Goal: Information Seeking & Learning: Compare options

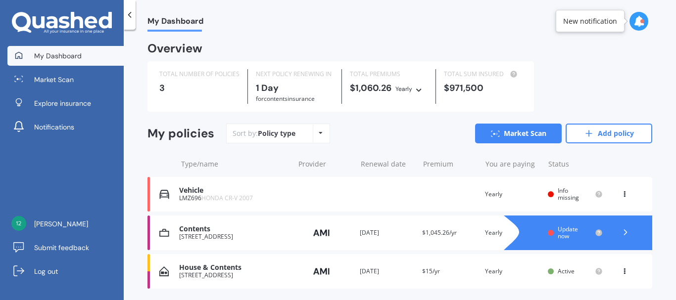
scroll to position [31, 0]
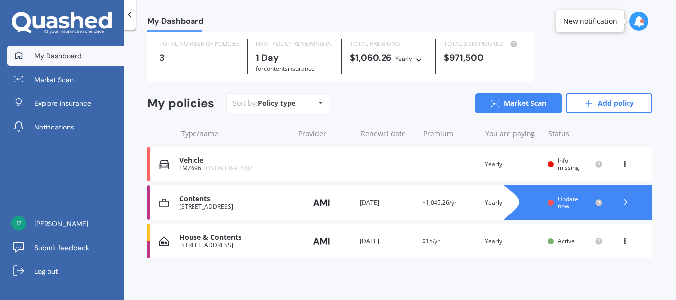
click at [199, 162] on div "Vehicle" at bounding box center [234, 160] width 110 height 8
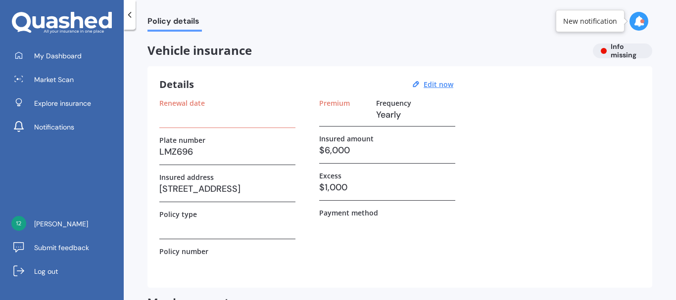
click at [195, 117] on h3 at bounding box center [227, 114] width 136 height 15
click at [177, 101] on label "Renewal date" at bounding box center [182, 103] width 46 height 8
click at [439, 86] on u "Edit now" at bounding box center [439, 84] width 30 height 9
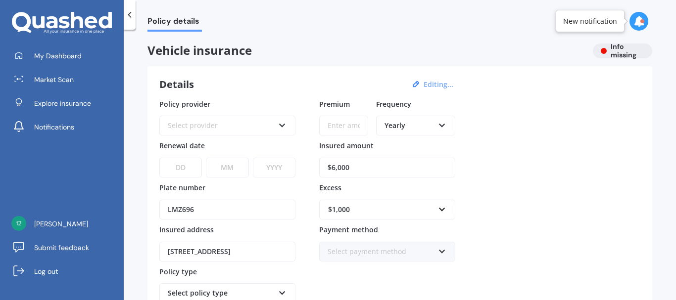
click at [224, 130] on div "Select provider" at bounding box center [221, 125] width 106 height 11
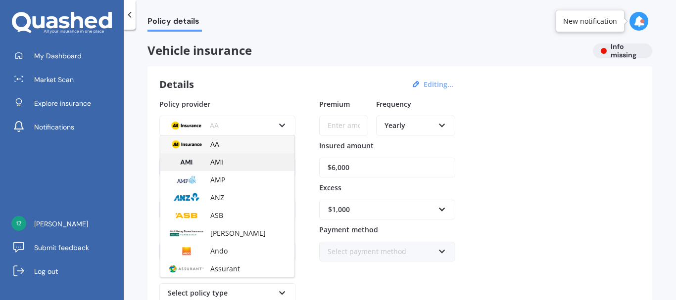
click at [220, 160] on span "AMI" at bounding box center [216, 161] width 13 height 9
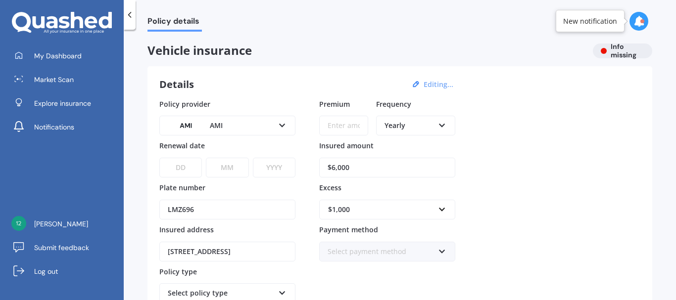
click at [183, 170] on select "DD 01 02 03 04 05 06 07 08 09 10 11 12 13 14 15 16 17 18 19 20 21 22 23 24 25 2…" at bounding box center [180, 168] width 43 height 20
select select "12"
click at [159, 158] on select "DD 01 02 03 04 05 06 07 08 09 10 11 12 13 14 15 16 17 18 19 20 21 22 23 24 25 2…" at bounding box center [180, 168] width 43 height 20
click at [228, 168] on select "MM 01 02 03 04 05 06 07 08 09 10 11 12" at bounding box center [227, 168] width 43 height 20
select select "09"
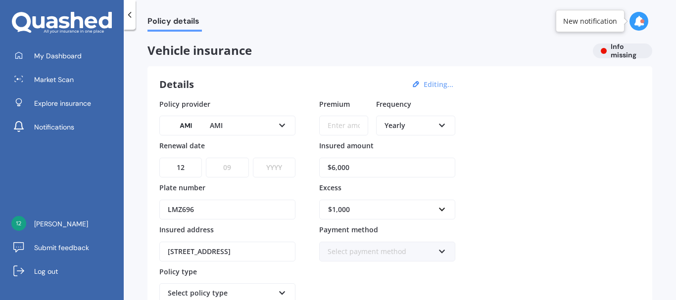
click at [206, 158] on select "MM 01 02 03 04 05 06 07 08 09 10 11 12" at bounding box center [227, 168] width 43 height 20
click at [278, 174] on select "YYYY 2027 2026 2025 2024 2023 2022 2021 2020 2019 2018 2017 2016 2015 2014 2013…" at bounding box center [274, 168] width 43 height 20
click at [270, 163] on select "YYYY 2027 2026 2025 2024 2023 2022 2021 2020 2019 2018 2017 2016 2015 2014 2013…" at bounding box center [274, 168] width 43 height 20
click at [282, 165] on select "YYYY 2027 2026 2025 2024 2023 2022 2021 2020 2019 2018 2017 2016 2015 2014 2013…" at bounding box center [274, 168] width 43 height 20
click at [272, 165] on select "YYYY 2027 2026 2025 2024 2023 2022 2021 2020 2019 2018 2017 2016 2015 2014 2013…" at bounding box center [274, 168] width 43 height 20
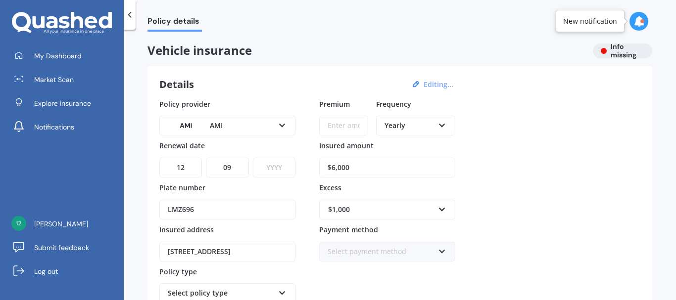
select select "2025"
click at [253, 158] on select "YYYY 2027 2026 2025 2024 2023 2022 2021 2020 2019 2018 2017 2016 2015 2014 2013…" at bounding box center [274, 168] width 43 height 20
drag, startPoint x: 356, startPoint y: 168, endPoint x: 280, endPoint y: 168, distance: 76.2
click at [281, 168] on div "Policy provider AMI AA AMI AMP ANZ ASB [PERSON_NAME] Ando Assurant Autosure BNZ…" at bounding box center [399, 222] width 481 height 247
type input "$5,000"
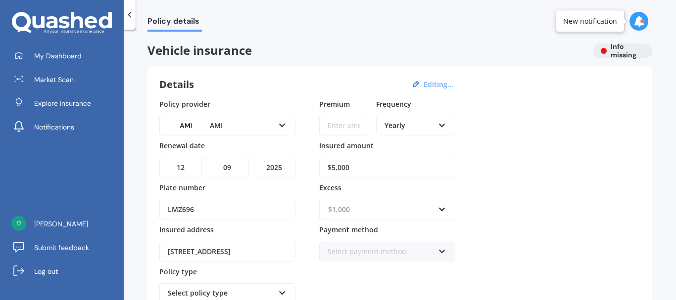
click at [376, 216] on input "text" at bounding box center [383, 209] width 127 height 19
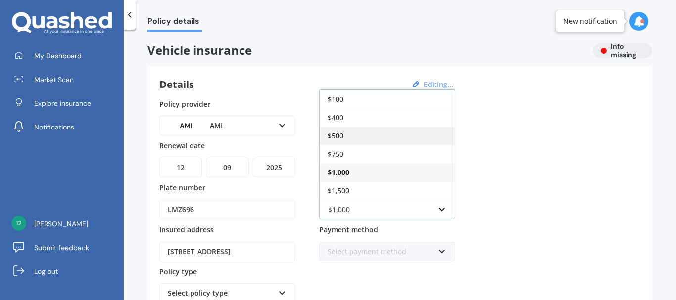
click at [351, 132] on div "$500" at bounding box center [387, 136] width 135 height 18
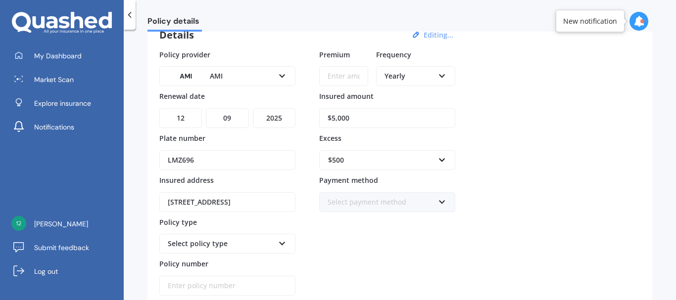
scroll to position [99, 0]
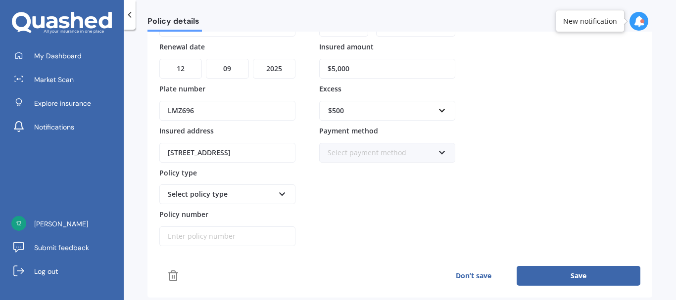
click at [253, 199] on div "Select policy type" at bounding box center [221, 194] width 106 height 11
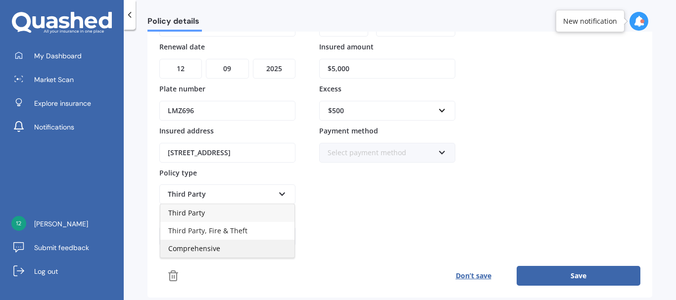
click at [203, 254] on div "Comprehensive" at bounding box center [227, 249] width 134 height 18
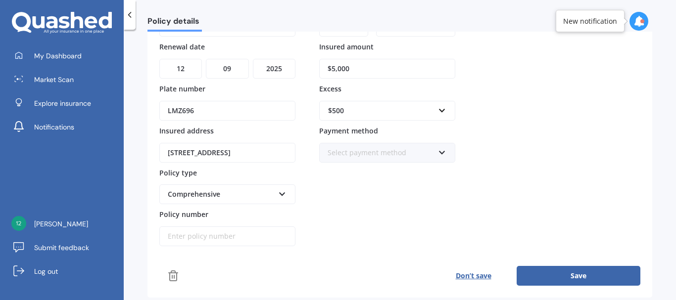
click at [193, 239] on input "Policy number" at bounding box center [227, 237] width 136 height 20
type input "mota01437156"
click at [612, 277] on button "Save" at bounding box center [579, 276] width 124 height 20
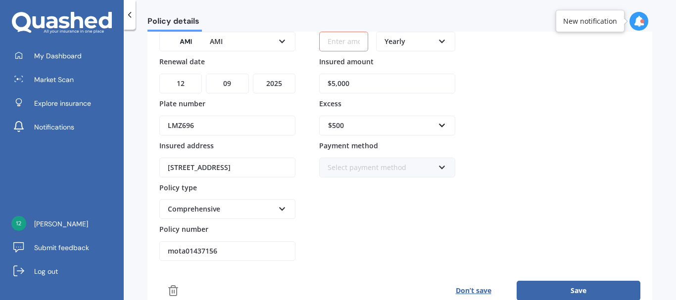
click at [437, 168] on div "Select payment method Direct debit - bank account Direct debit - credit/debit c…" at bounding box center [387, 168] width 136 height 20
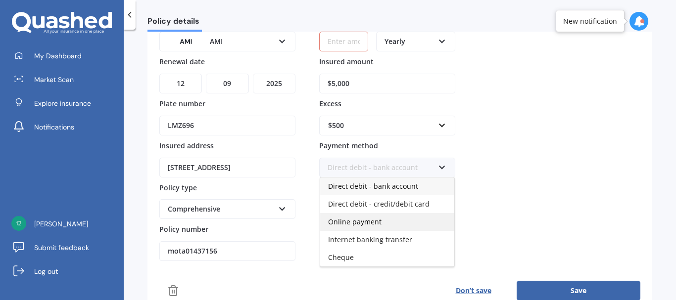
click at [359, 228] on div "Online payment" at bounding box center [387, 222] width 134 height 18
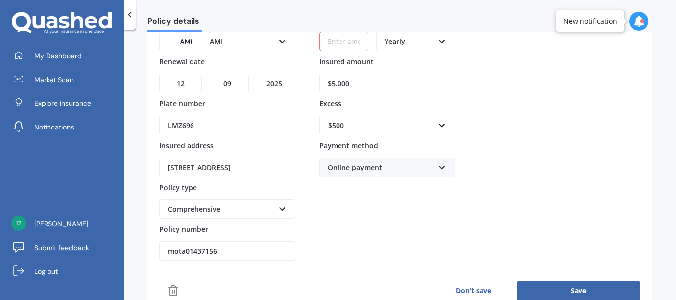
click at [414, 168] on div "Online payment" at bounding box center [381, 167] width 106 height 11
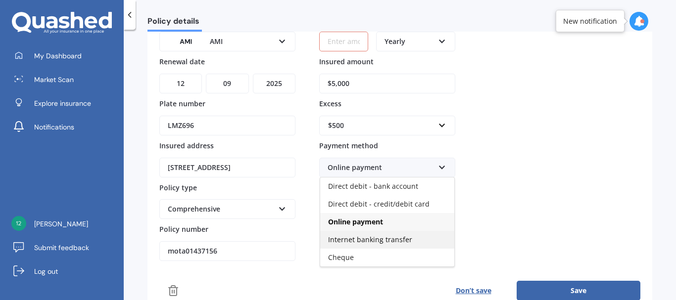
click at [378, 237] on span "Internet banking transfer" at bounding box center [370, 239] width 84 height 9
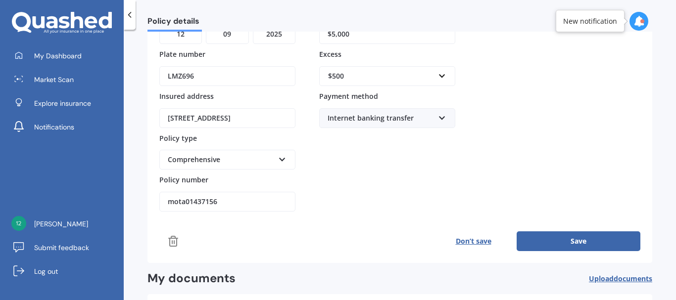
scroll to position [183, 0]
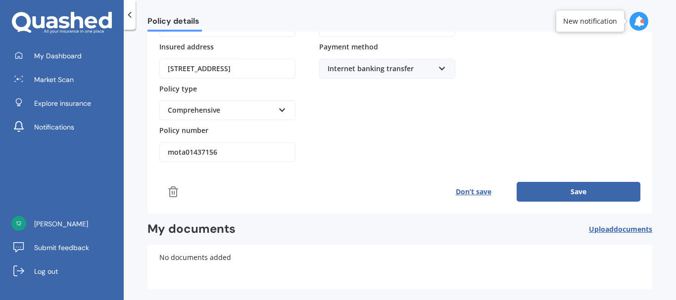
click at [584, 196] on button "Save" at bounding box center [579, 192] width 124 height 20
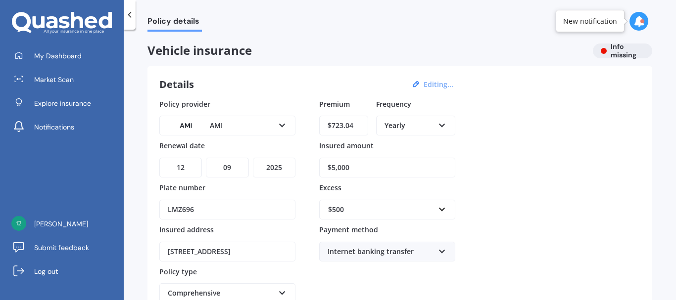
type input "$723.04"
drag, startPoint x: 370, startPoint y: 163, endPoint x: 253, endPoint y: 178, distance: 117.8
click at [253, 178] on div "Policy provider AMI AA AMI AMP ANZ ASB [PERSON_NAME] Ando Assurant Autosure BNZ…" at bounding box center [399, 222] width 481 height 247
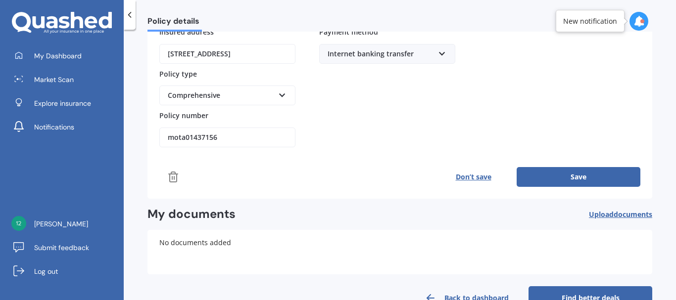
scroll to position [226, 0]
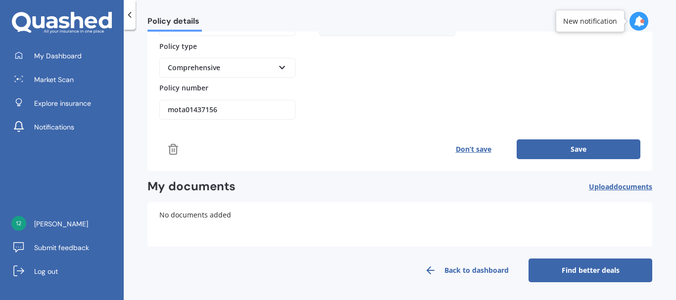
type input "$4,750"
click at [604, 147] on button "Save" at bounding box center [579, 150] width 124 height 20
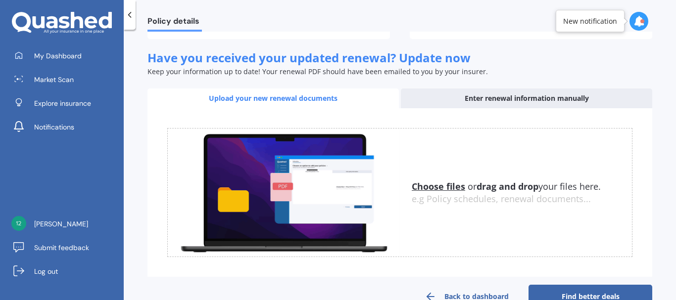
scroll to position [349, 0]
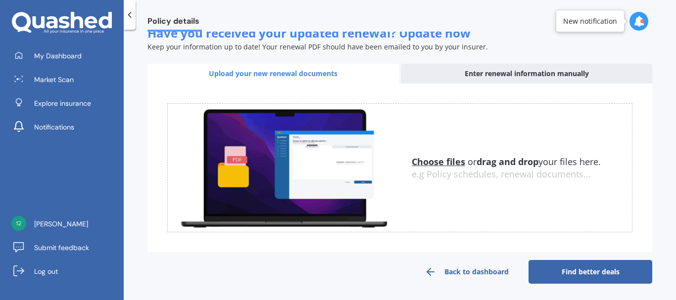
click at [575, 266] on link "Find better deals" at bounding box center [590, 272] width 124 height 24
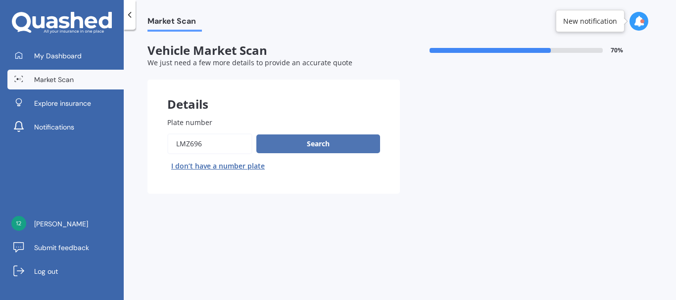
click at [365, 143] on button "Search" at bounding box center [318, 144] width 124 height 19
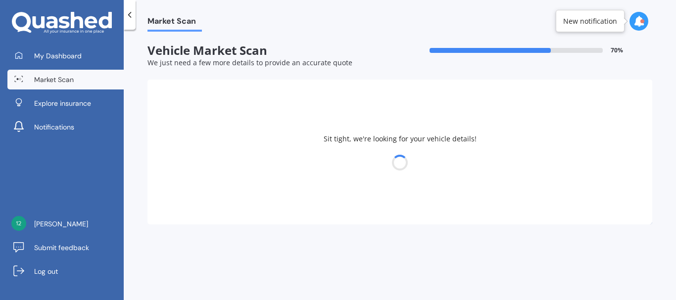
select select "HONDA"
select select "01"
select select "09"
select select "1970"
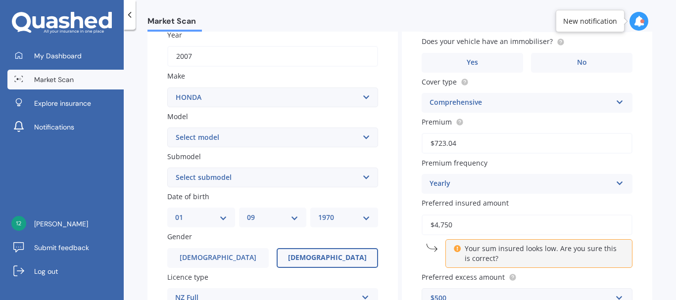
scroll to position [198, 0]
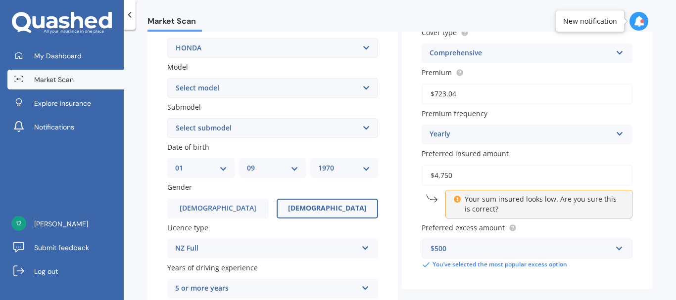
drag, startPoint x: 467, startPoint y: 173, endPoint x: 364, endPoint y: 173, distance: 102.9
click at [365, 173] on div "Details Plate number Search I don’t have a number plate Year [DATE] Make Select…" at bounding box center [399, 174] width 505 height 584
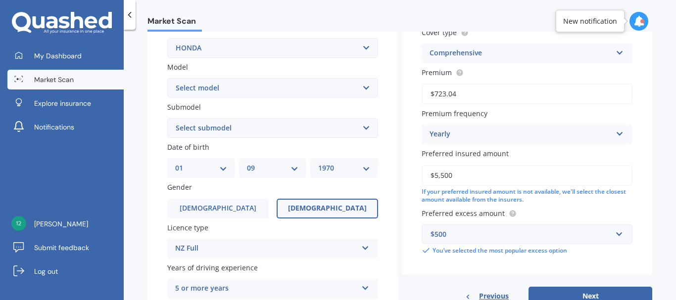
scroll to position [247, 0]
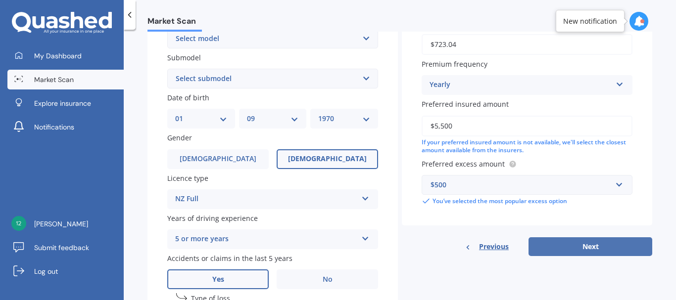
type input "$5,500"
click at [619, 243] on button "Next" at bounding box center [590, 247] width 124 height 19
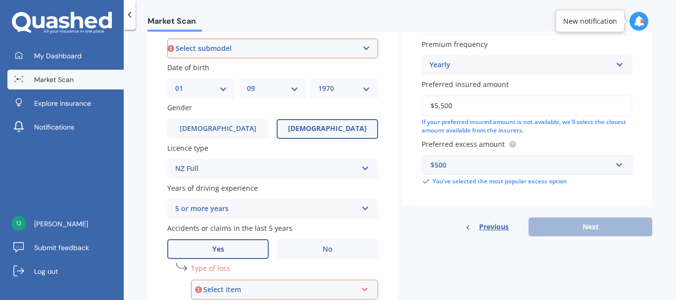
scroll to position [377, 0]
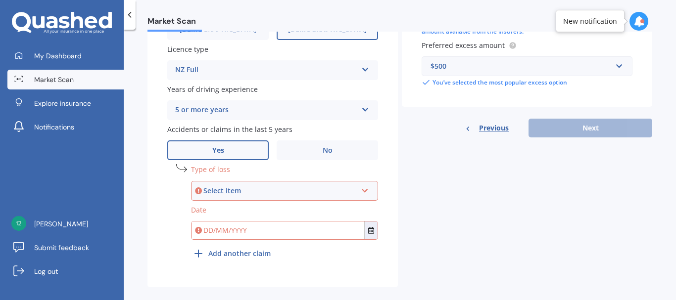
click at [296, 193] on div "Select item" at bounding box center [279, 191] width 153 height 11
click at [259, 207] on div "At fault accident" at bounding box center [284, 210] width 185 height 18
click at [255, 232] on input "text" at bounding box center [278, 231] width 173 height 18
type input "[DATE]"
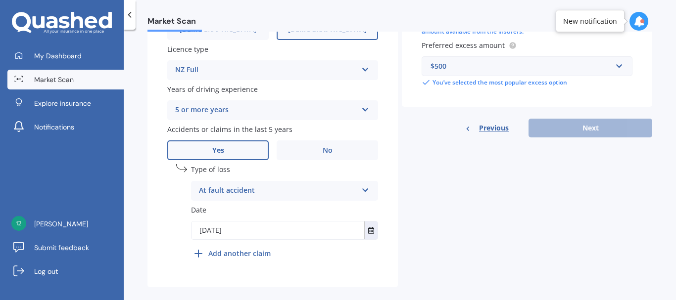
scroll to position [389, 0]
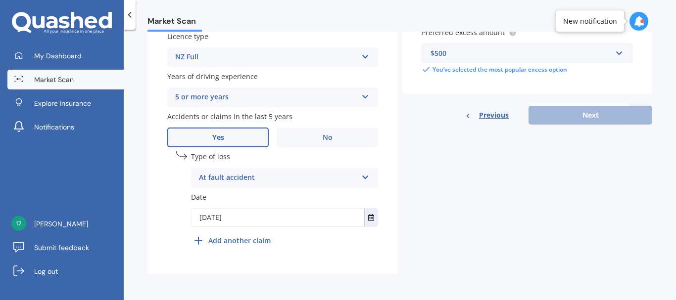
click at [610, 112] on div "Previous Next" at bounding box center [527, 115] width 250 height 19
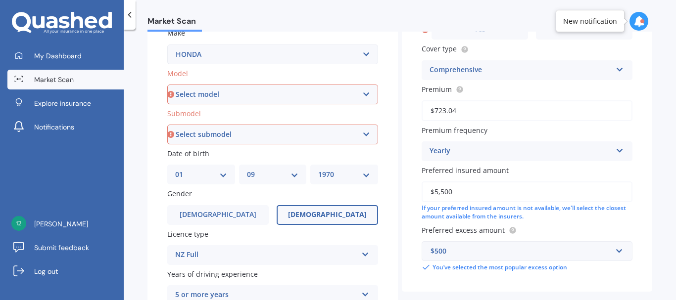
scroll to position [142, 0]
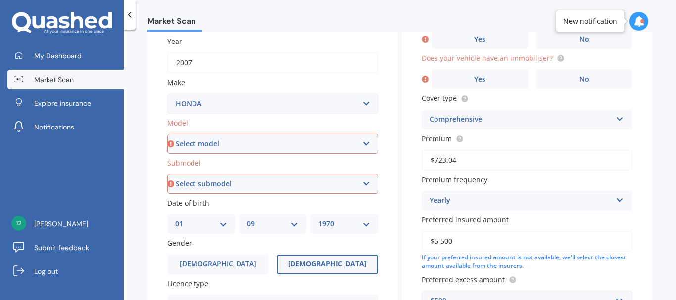
click at [298, 143] on select "Select model Accord Acty Acura Airwave Ascot Avancier Beat Capa City Civic Conc…" at bounding box center [272, 144] width 211 height 20
select select "CR-V"
click at [167, 134] on select "Select model Accord Acty Acura Airwave Ascot Avancier Beat Capa City Civic Conc…" at bounding box center [272, 144] width 211 height 20
click at [289, 186] on select "Select submodel" at bounding box center [272, 184] width 211 height 20
select select "AWD"
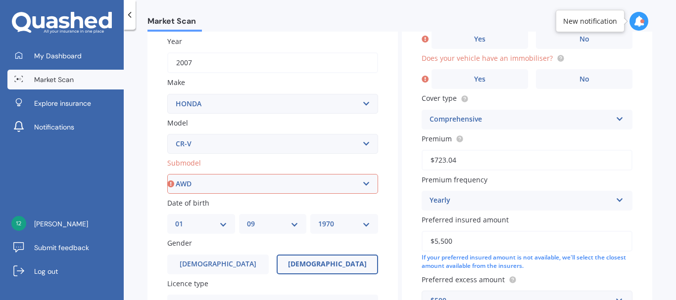
click at [167, 194] on select "Select submodel (all other) 2WD 2WD Sport 7 1.5 2WD Touring 1.5 4WD AWD AWD Spo…" at bounding box center [272, 184] width 211 height 20
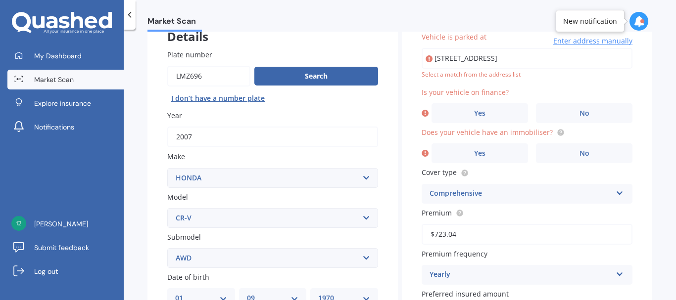
type input "[STREET_ADDRESS]"
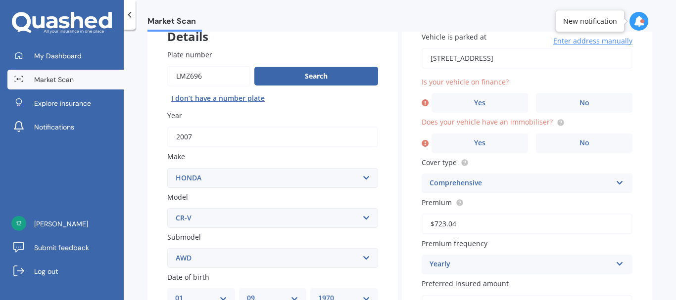
drag, startPoint x: 580, startPoint y: 100, endPoint x: 582, endPoint y: 119, distance: 19.0
click at [580, 100] on span "No" at bounding box center [584, 103] width 10 height 8
click at [0, 0] on input "No" at bounding box center [0, 0] width 0 height 0
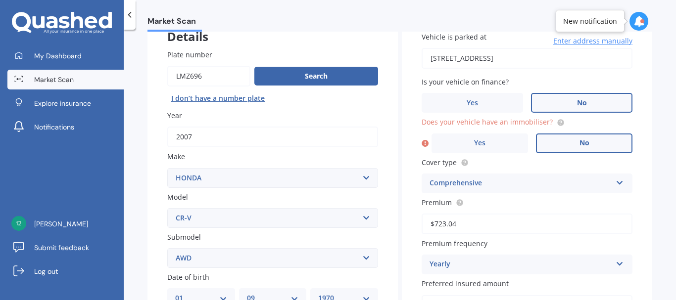
click at [587, 140] on label "No" at bounding box center [584, 144] width 96 height 20
click at [0, 0] on input "No" at bounding box center [0, 0] width 0 height 0
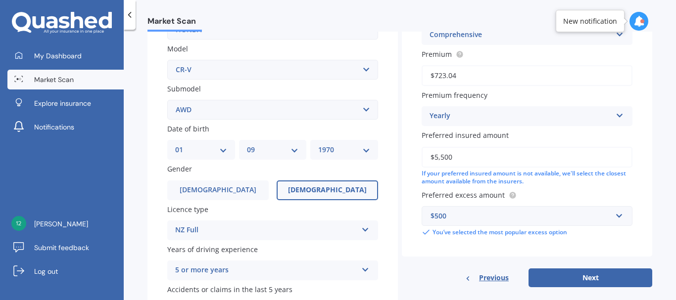
scroll to position [365, 0]
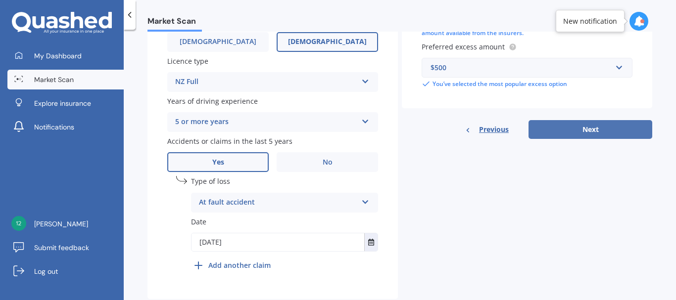
click at [570, 131] on button "Next" at bounding box center [590, 129] width 124 height 19
select select "01"
select select "09"
select select "1970"
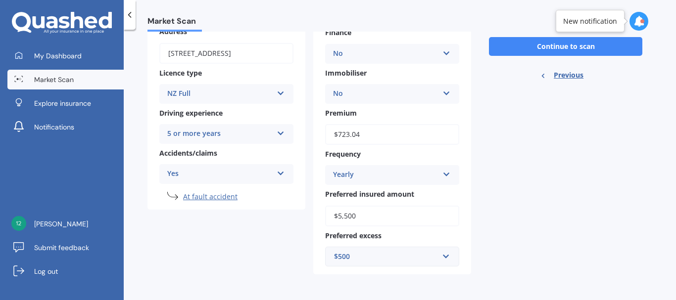
scroll to position [0, 0]
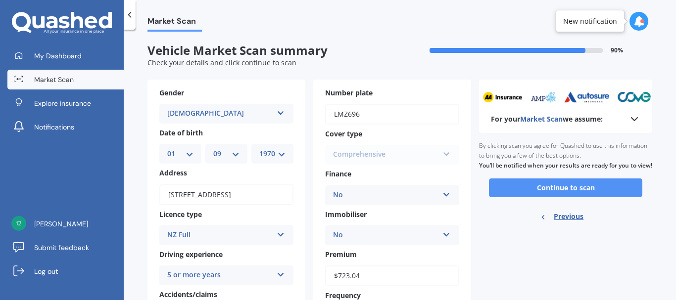
click at [552, 197] on button "Continue to scan" at bounding box center [565, 188] width 153 height 19
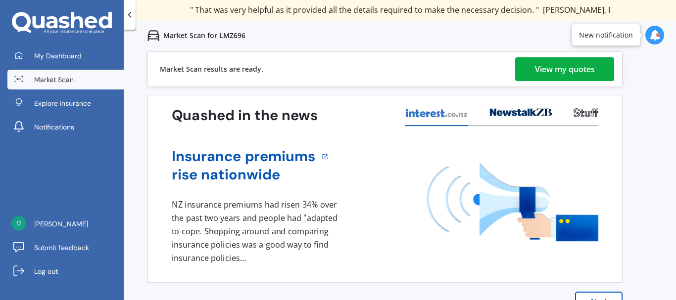
click at [576, 71] on div "View my quotes" at bounding box center [565, 69] width 60 height 24
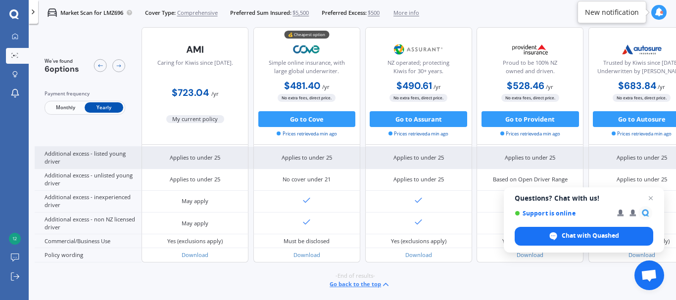
scroll to position [266, 0]
